Goal: Task Accomplishment & Management: Complete application form

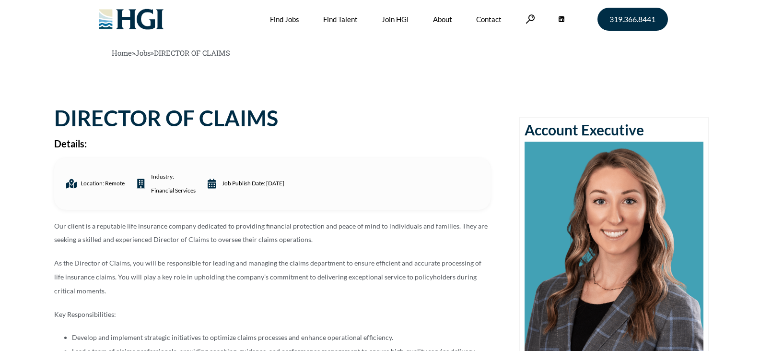
scroll to position [292, 0]
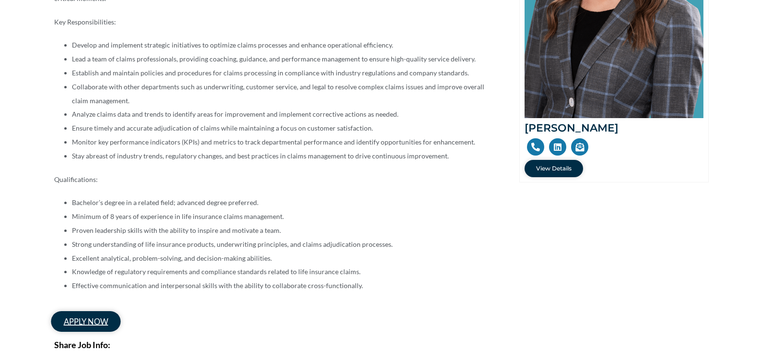
click at [92, 320] on span "apply now" at bounding box center [85, 321] width 44 height 8
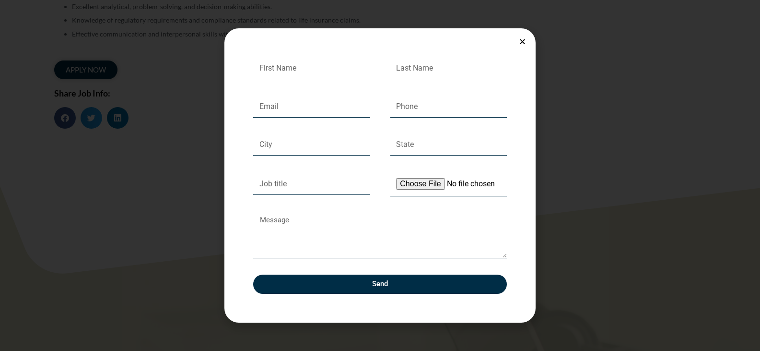
scroll to position [724, 0]
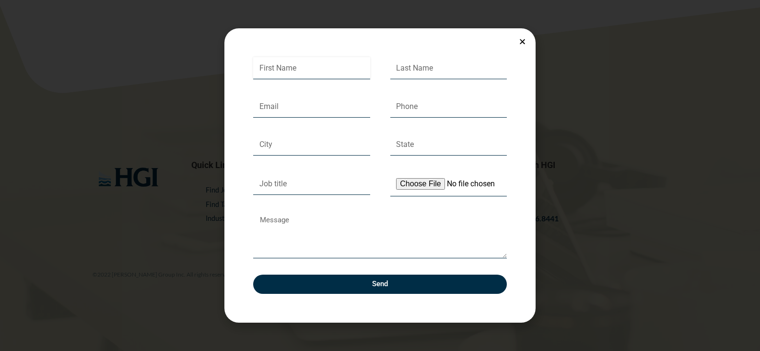
click at [341, 67] on input "First Name" at bounding box center [311, 68] width 117 height 22
type input "[PERSON_NAME]"
type input "[EMAIL_ADDRESS][DOMAIN_NAME]"
type input "[PHONE_NUMBER]"
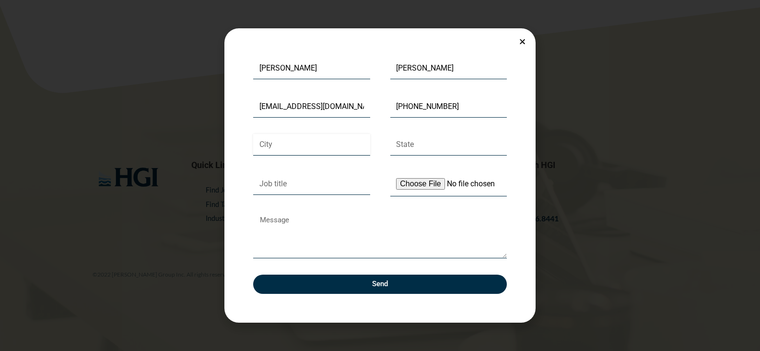
click at [274, 145] on input "City" at bounding box center [311, 145] width 117 height 22
type input "cumming"
type input "[US_STATE]"
click at [328, 190] on input "Job title" at bounding box center [311, 184] width 117 height 22
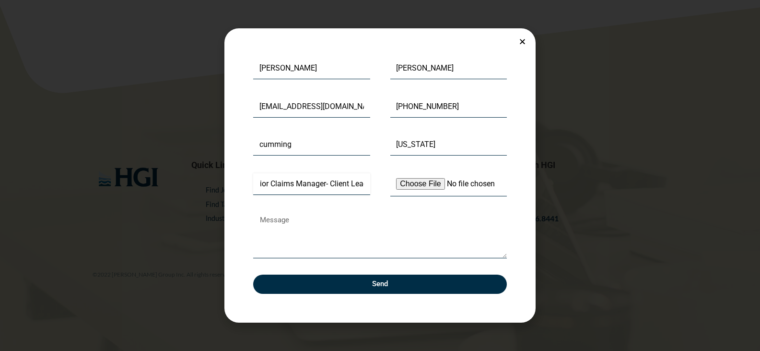
scroll to position [0, 17]
type input "Senior Claims Manager- Client Lead"
click at [418, 183] on input "Upload Your Resume" at bounding box center [448, 184] width 117 height 24
type input "C:\fakepath\[PERSON_NAME] Resume 2025.pdf"
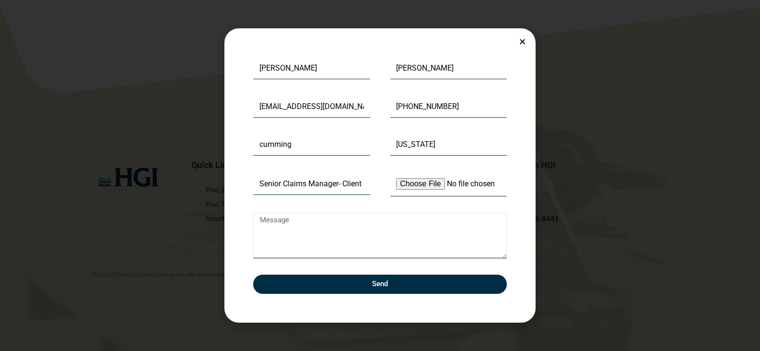
click at [319, 212] on textarea "Message" at bounding box center [380, 235] width 254 height 46
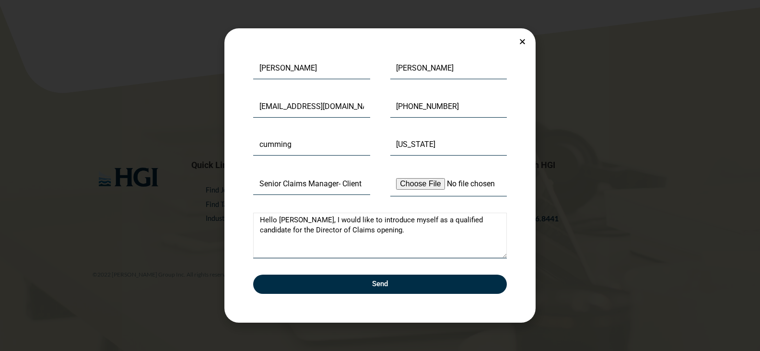
type textarea "Hello [PERSON_NAME], I would like to introduce myself as a qualified candidate …"
